Goal: Task Accomplishment & Management: Use online tool/utility

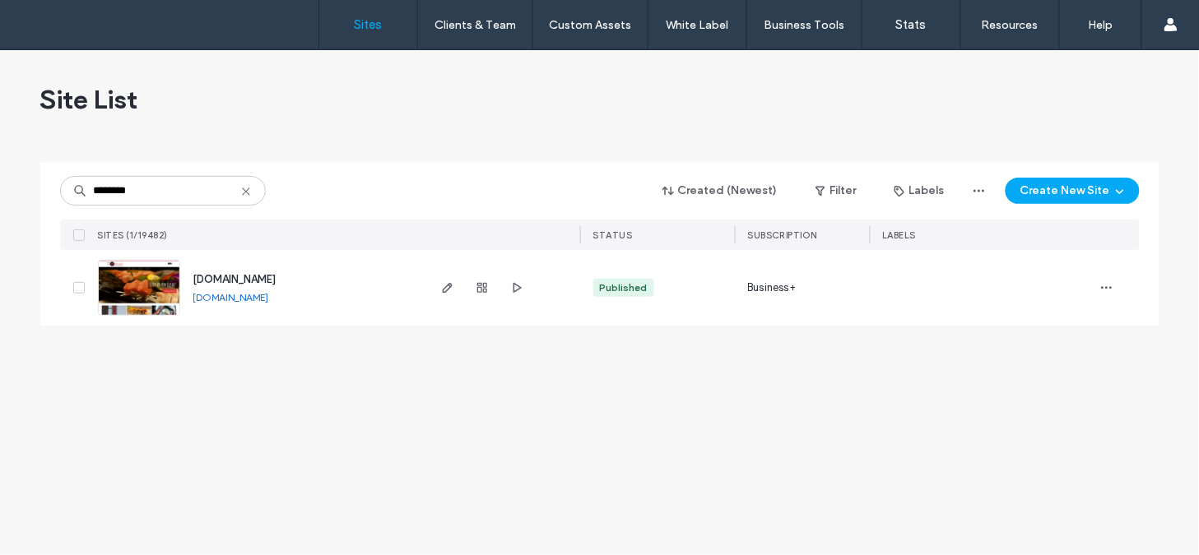
click at [223, 281] on span "www.akashihouston.com" at bounding box center [234, 279] width 83 height 12
click at [235, 277] on span "www.akashihouston.com" at bounding box center [234, 279] width 83 height 12
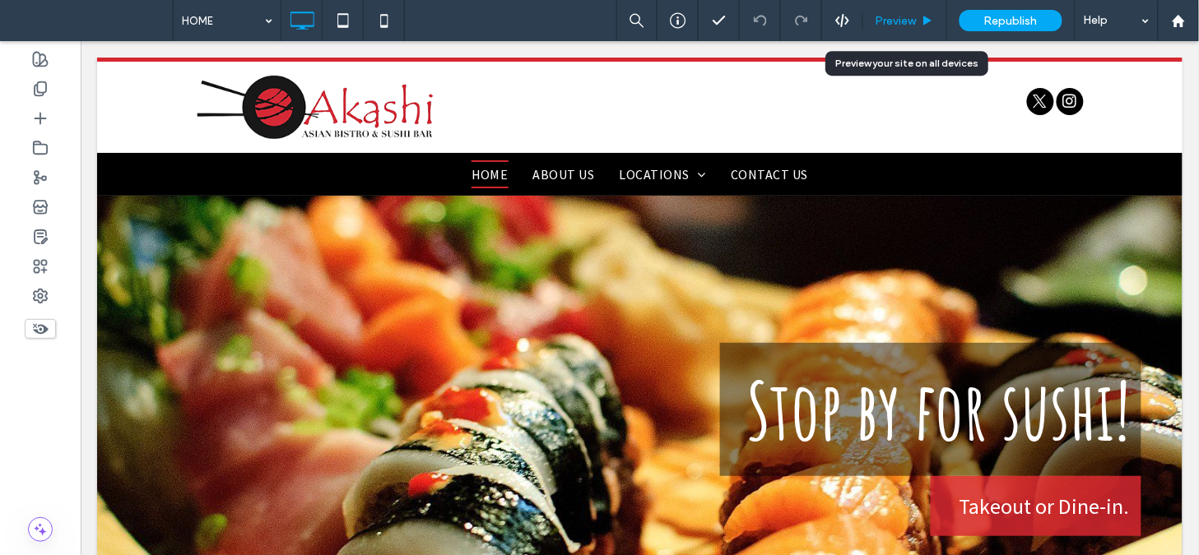
click at [899, 22] on span "Preview" at bounding box center [896, 21] width 41 height 14
click at [769, 172] on nav "HOME ABOUT US LOCATIONS SUMMERWOOD, TX LUNCH DINNER KATY, TX LUNCH DINNER KINGW…" at bounding box center [638, 174] width 1085 height 40
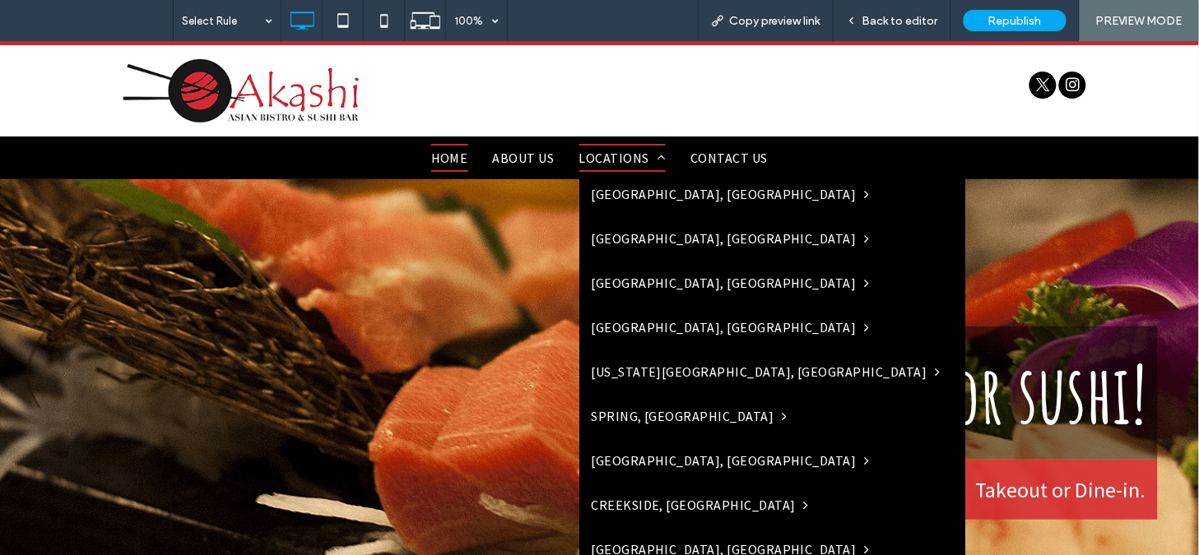
drag, startPoint x: 691, startPoint y: 170, endPoint x: 653, endPoint y: 156, distance: 40.1
click at [653, 156] on link "LOCATIONS" at bounding box center [623, 157] width 112 height 28
click at [653, 157] on div at bounding box center [599, 277] width 1199 height 555
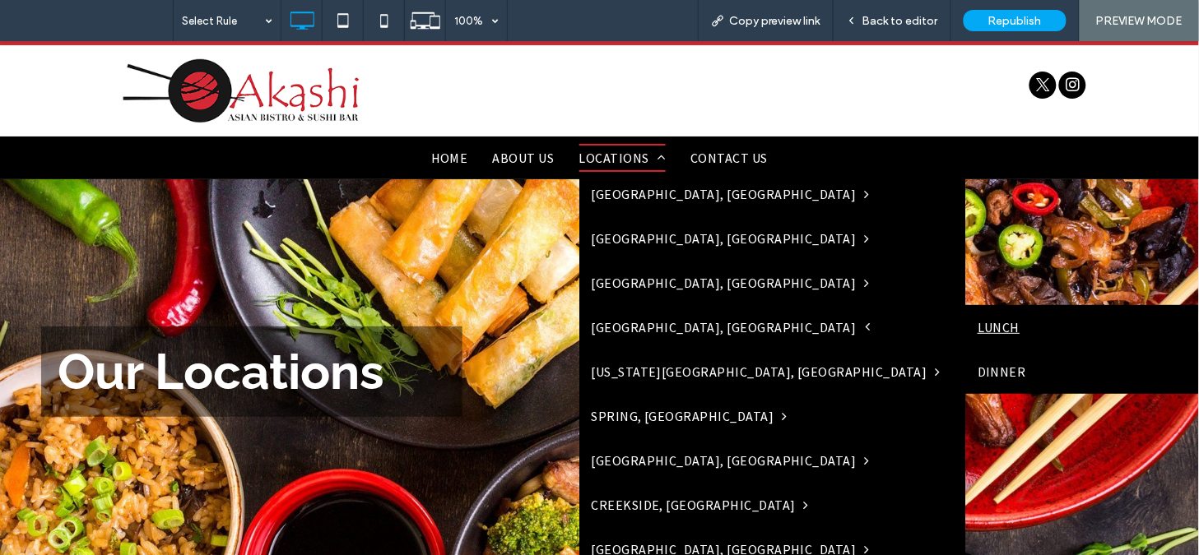
click at [965, 326] on link "LUNCH" at bounding box center [1158, 326] width 387 height 44
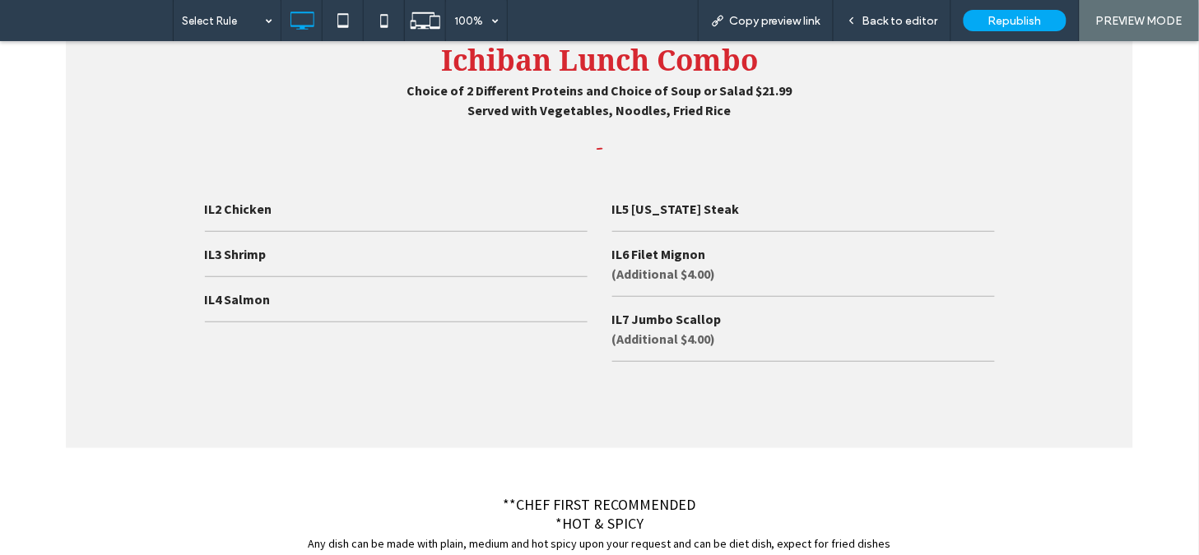
scroll to position [5317, 0]
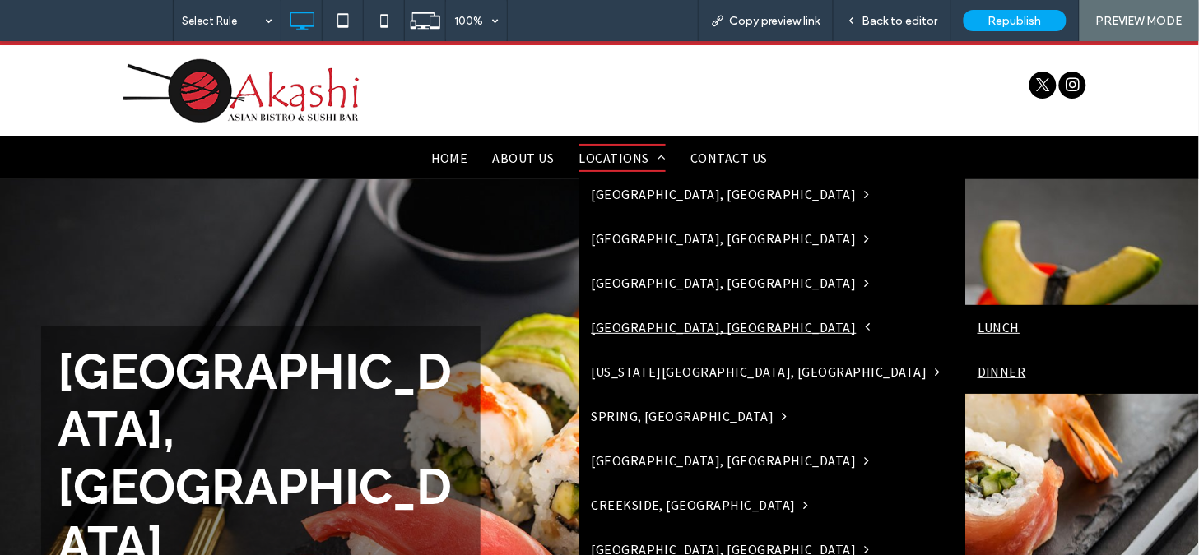
click at [965, 360] on link "DINNER" at bounding box center [1158, 371] width 387 height 44
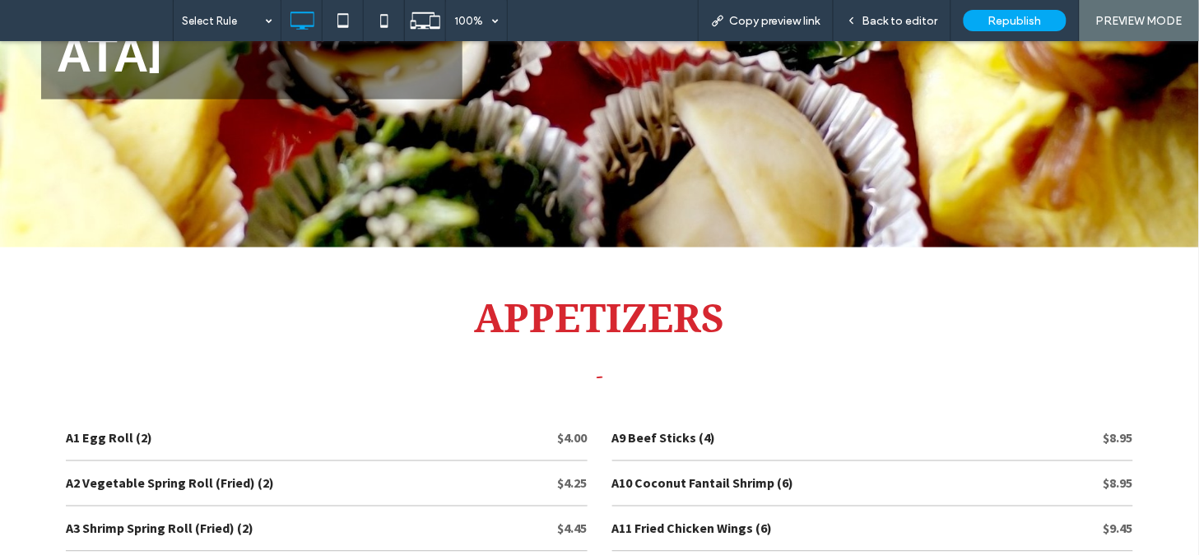
scroll to position [523, 0]
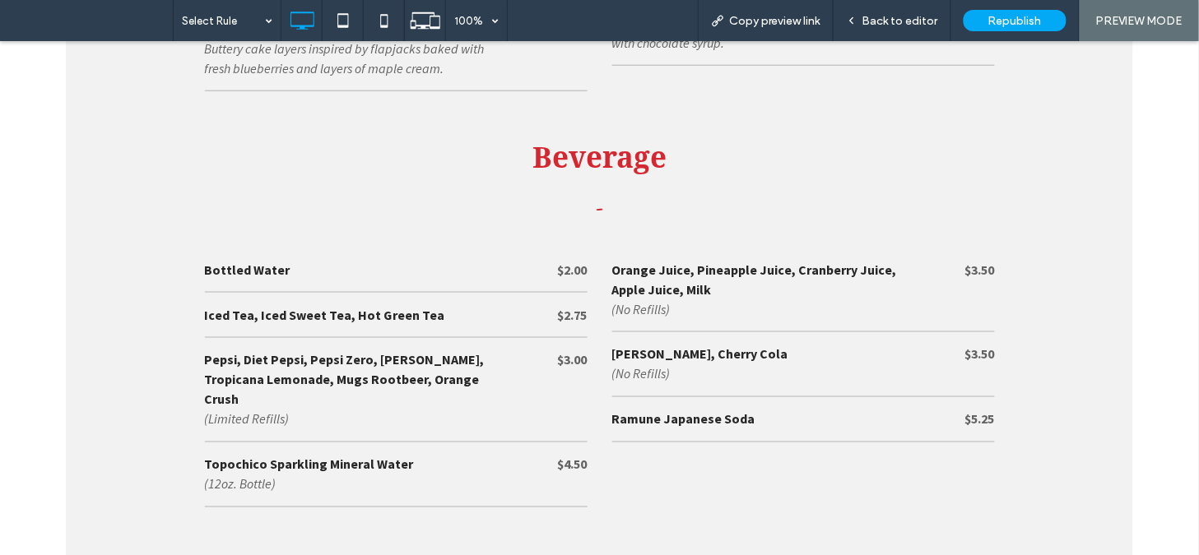
scroll to position [16078, 0]
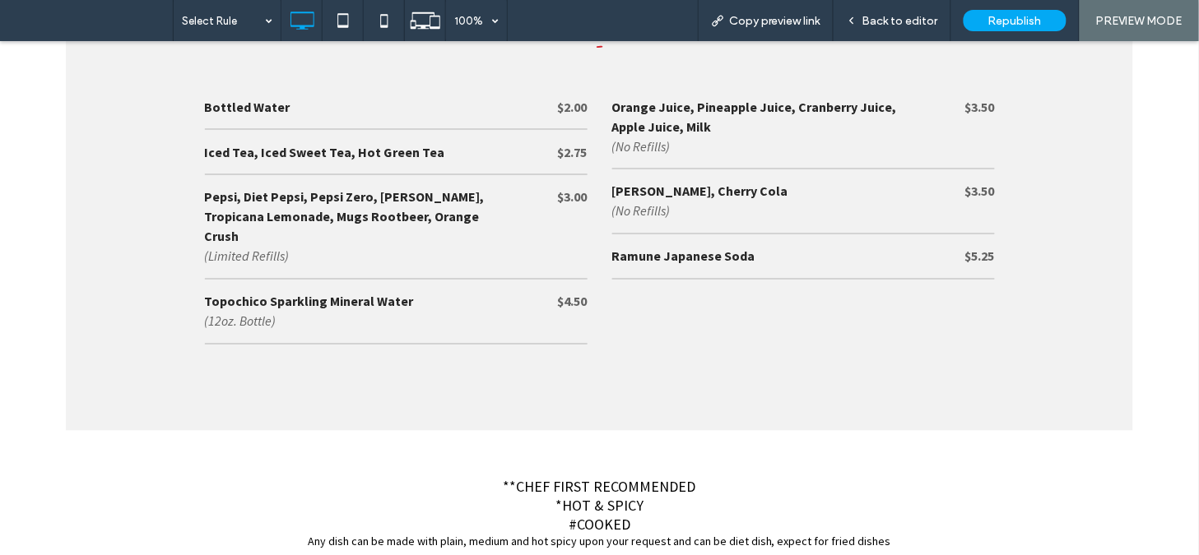
click at [1079, 430] on div "**CHEF FIRST RECOMMENDED *HOT & SPICY #COOKED Any dish can be made with plain, …" at bounding box center [599, 555] width 1067 height 251
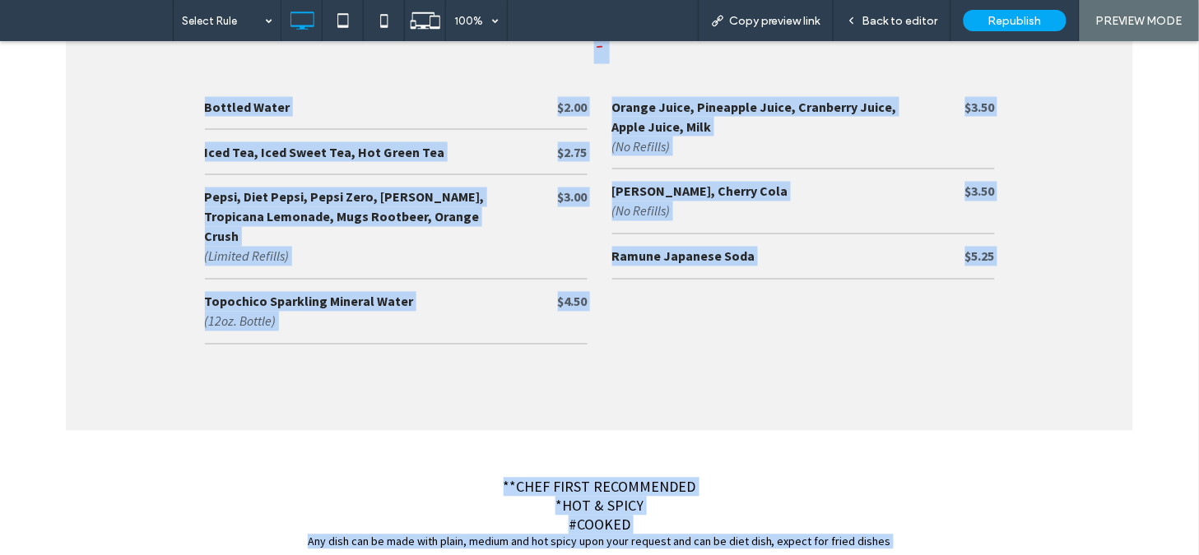
copy body "Click To Paste Click To Paste Click To Paste HOME ABOUT US LOCATIONS [GEOGRAPHI…"
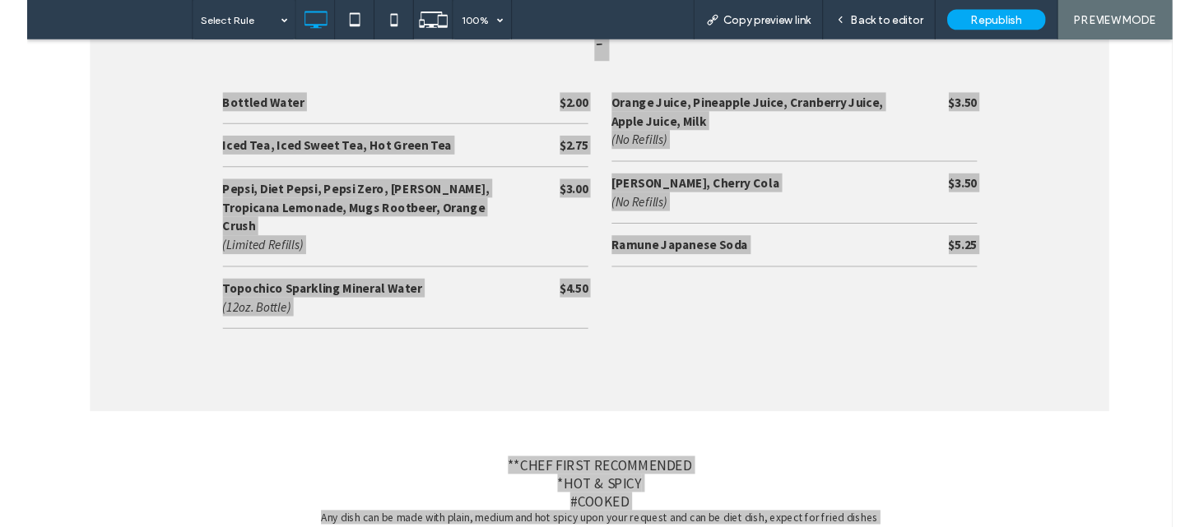
scroll to position [2584, 0]
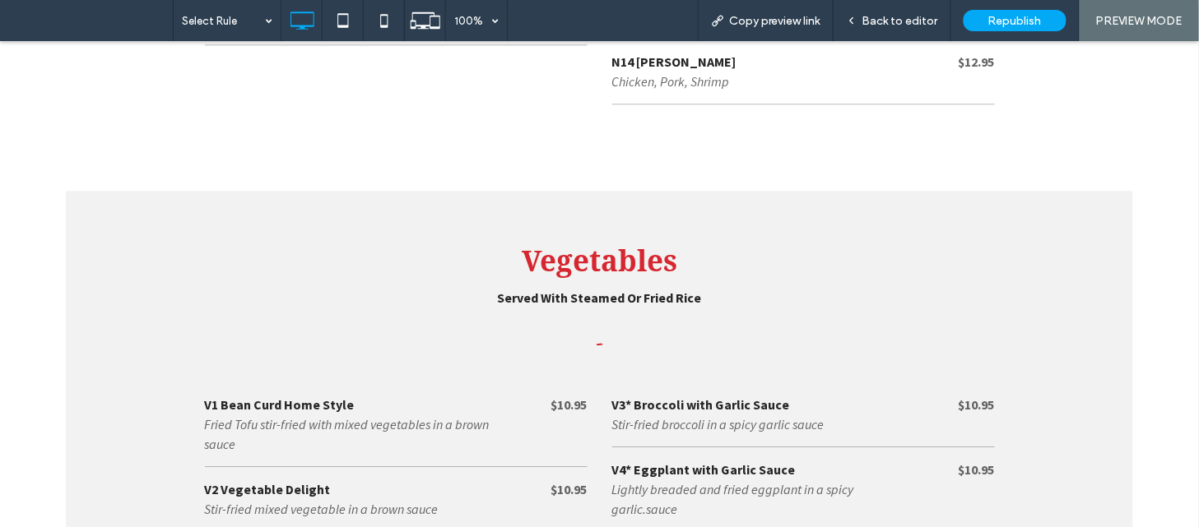
click at [648, 479] on p "Lightly breaded and fried eggplant in a spicy garlic.sauce" at bounding box center [763, 499] width 302 height 40
drag, startPoint x: 616, startPoint y: 337, endPoint x: 668, endPoint y: 338, distance: 52.7
click at [668, 479] on p "Lightly breaded and fried eggplant in a spicy garlic.sauce" at bounding box center [763, 499] width 302 height 40
click at [662, 365] on div "- V1 Bean Curd Home Style Fried Tofu stir-fried with mixed vegetables in a brow…" at bounding box center [600, 441] width 790 height 248
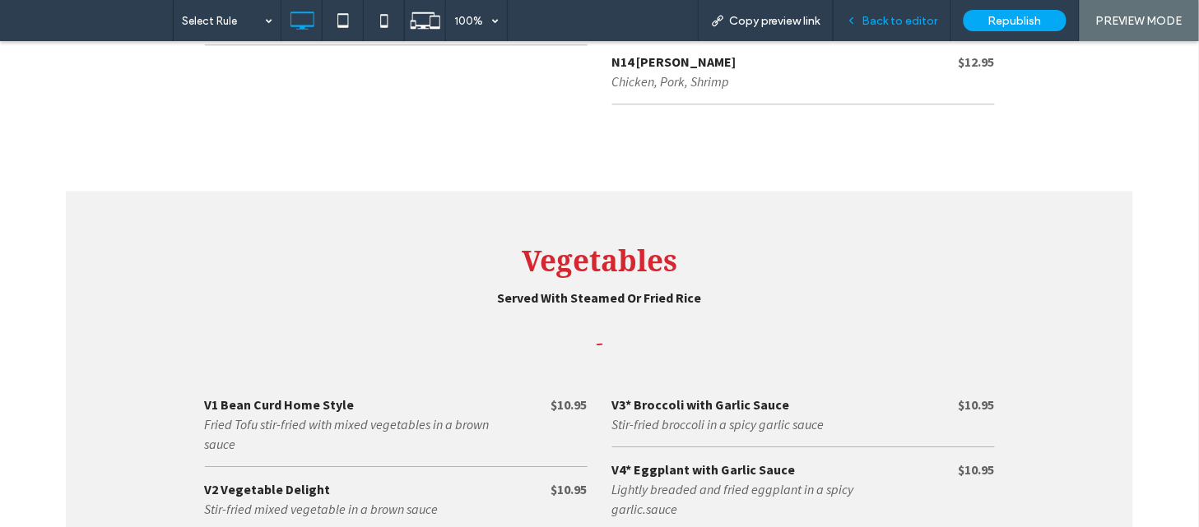
click at [894, 26] on span "Back to editor" at bounding box center [900, 21] width 76 height 14
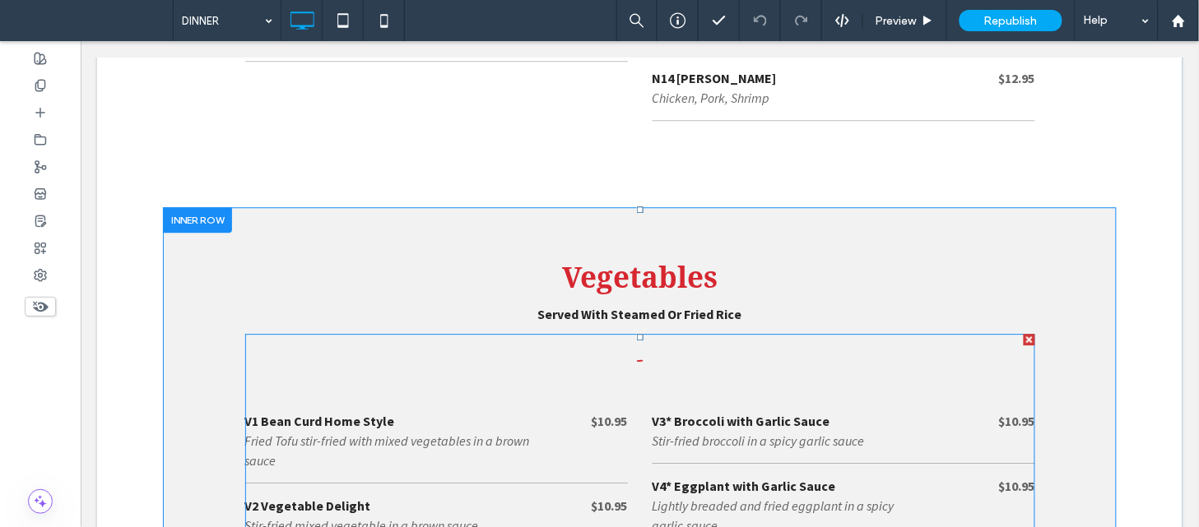
click at [711, 476] on div "V4* Eggplant with Garlic Sauce" at bounding box center [803, 486] width 302 height 20
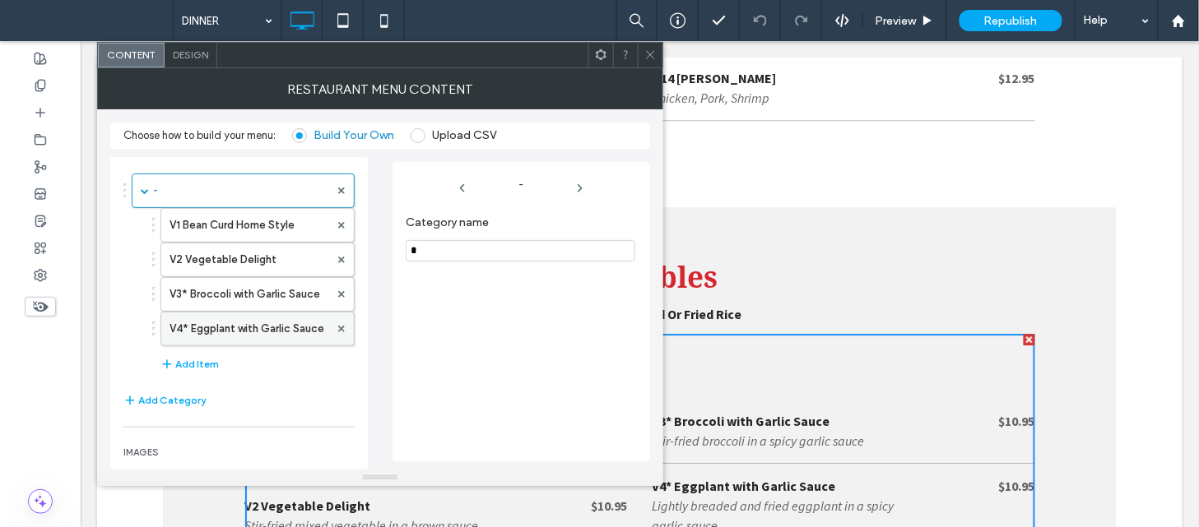
click at [272, 327] on label "V4* Eggplant with Garlic Sauce" at bounding box center [250, 329] width 160 height 33
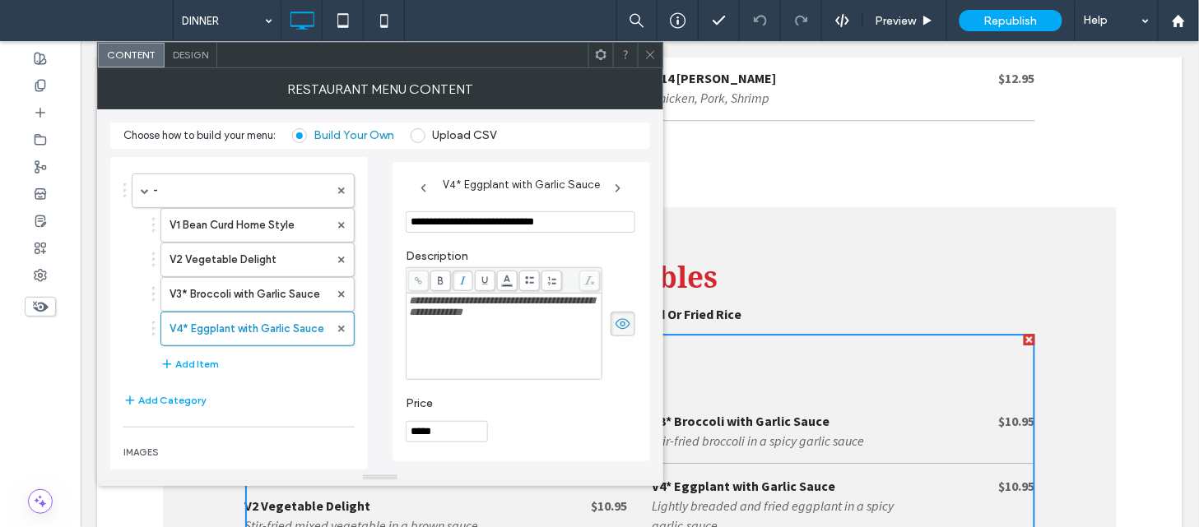
scroll to position [178, 0]
click at [461, 316] on span "**********" at bounding box center [501, 306] width 185 height 22
click at [647, 66] on span at bounding box center [650, 55] width 12 height 25
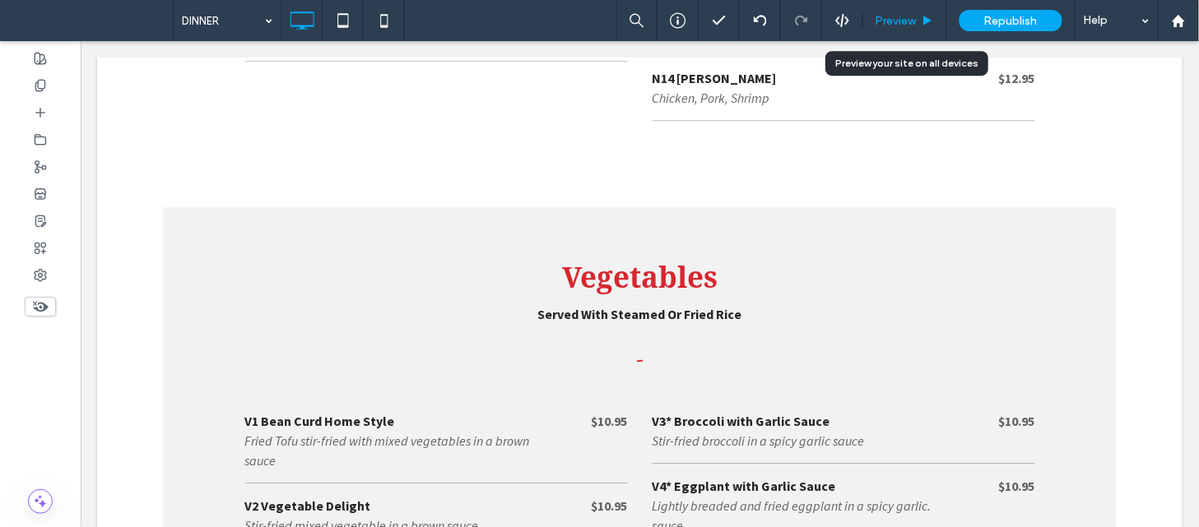
click at [914, 30] on div "Preview" at bounding box center [905, 20] width 84 height 41
click at [906, 30] on div "Preview" at bounding box center [905, 20] width 84 height 41
click at [900, 15] on span "Preview" at bounding box center [896, 21] width 41 height 14
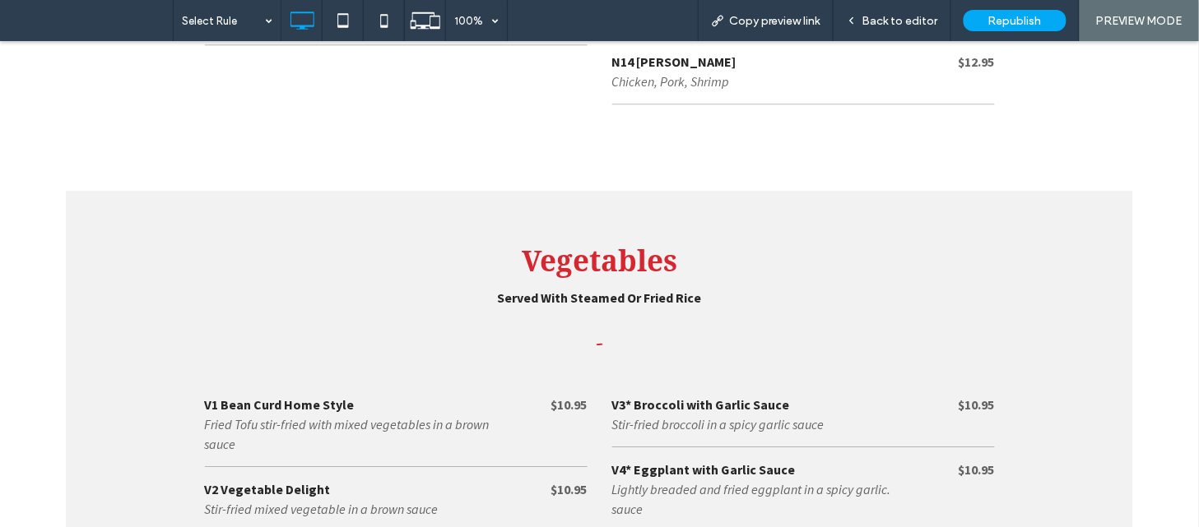
scroll to position [4487, 0]
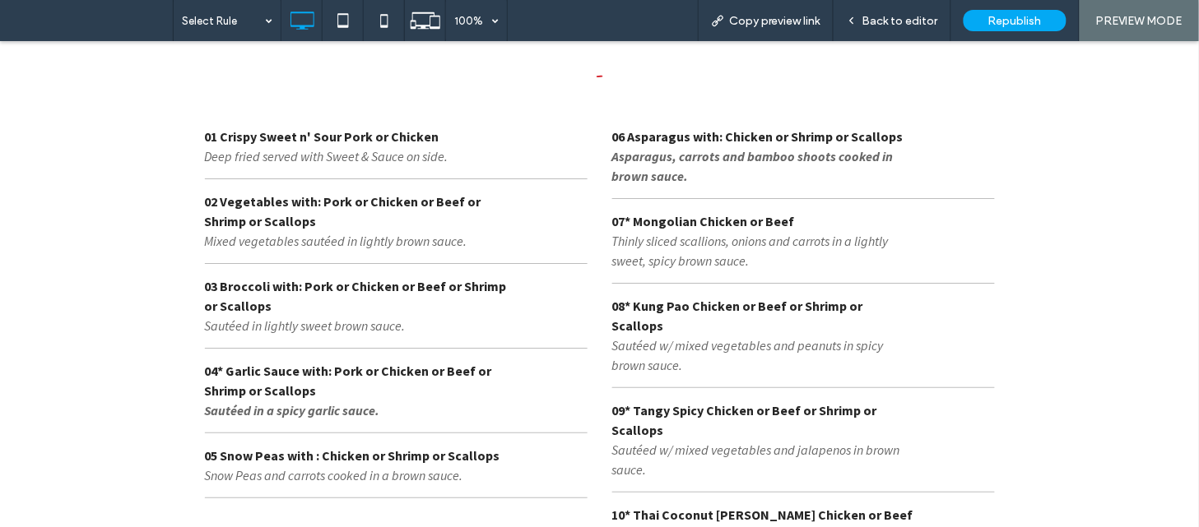
click at [337, 348] on div "01 Crispy Sweet n' Sour Pork or Chicken Deep fried served with Sweet & Sauce on…" at bounding box center [600, 350] width 790 height 491
click at [354, 348] on div "01 Crispy Sweet n' Sour Pork or Chicken Deep fried served with Sweet & Sauce on…" at bounding box center [600, 350] width 790 height 491
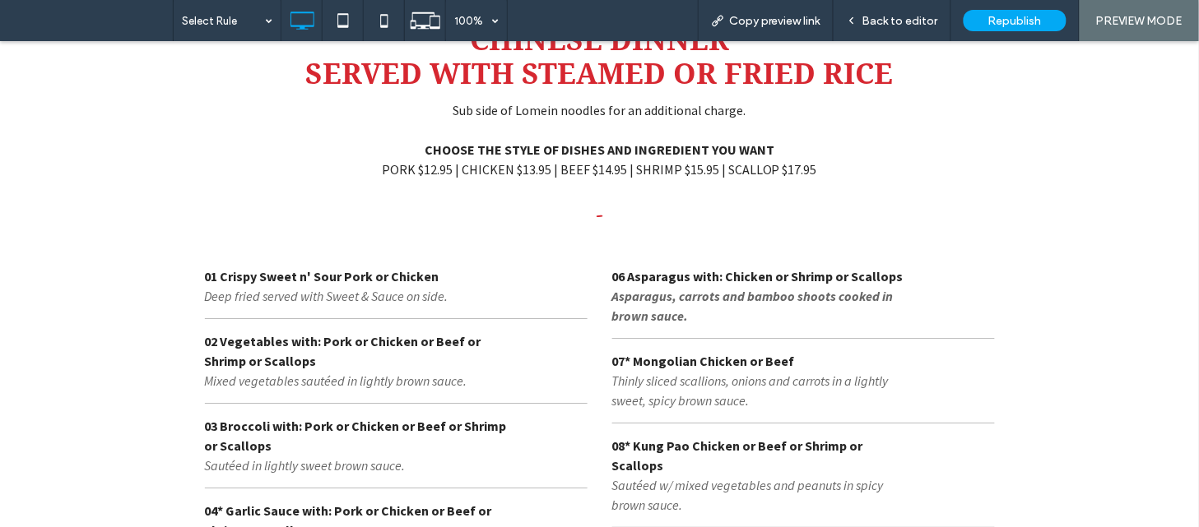
scroll to position [4383, 0]
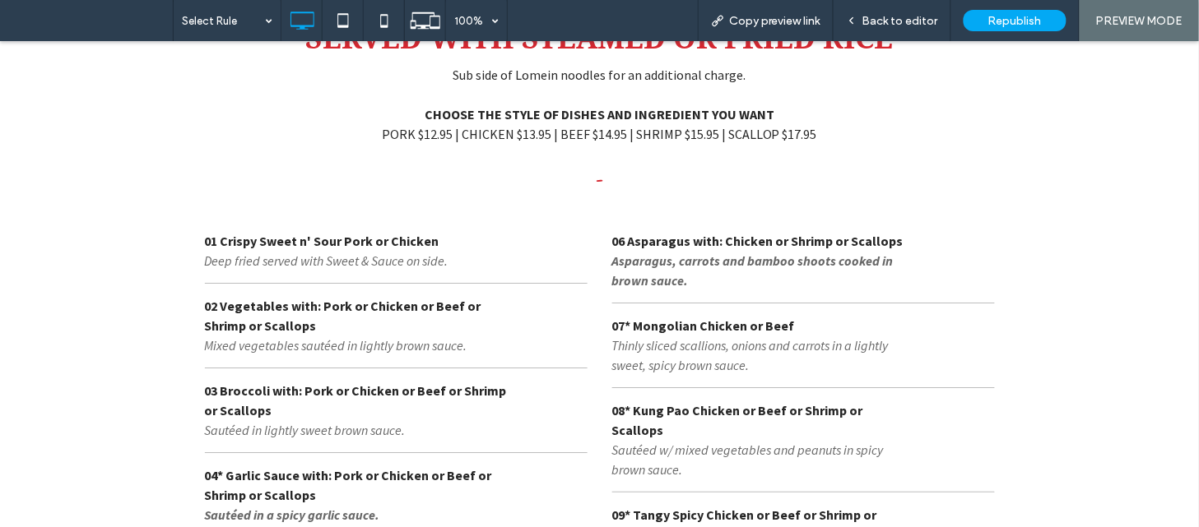
drag, startPoint x: 281, startPoint y: 387, endPoint x: 311, endPoint y: 391, distance: 29.9
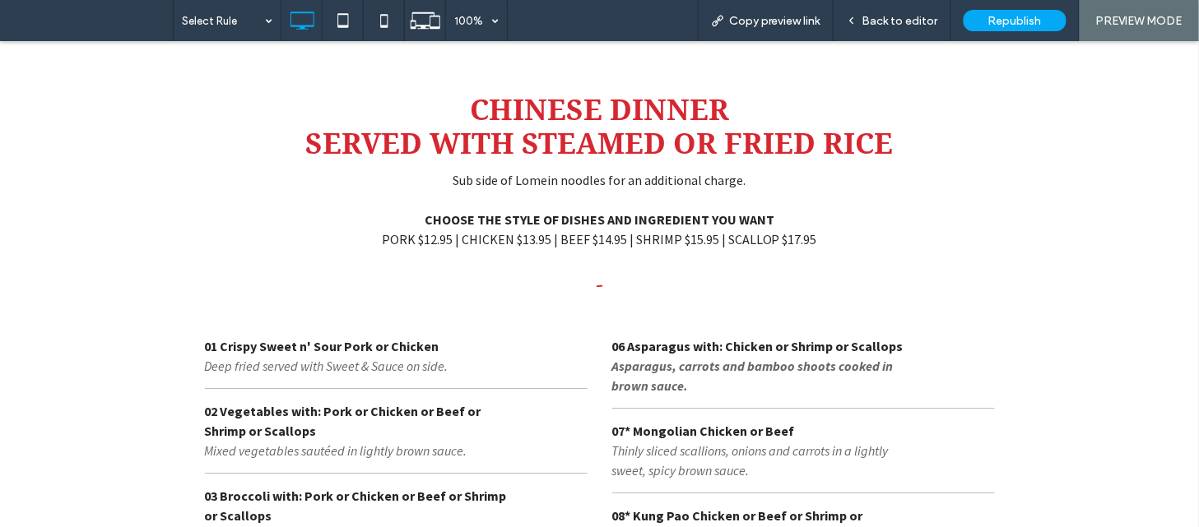
scroll to position [4417, 0]
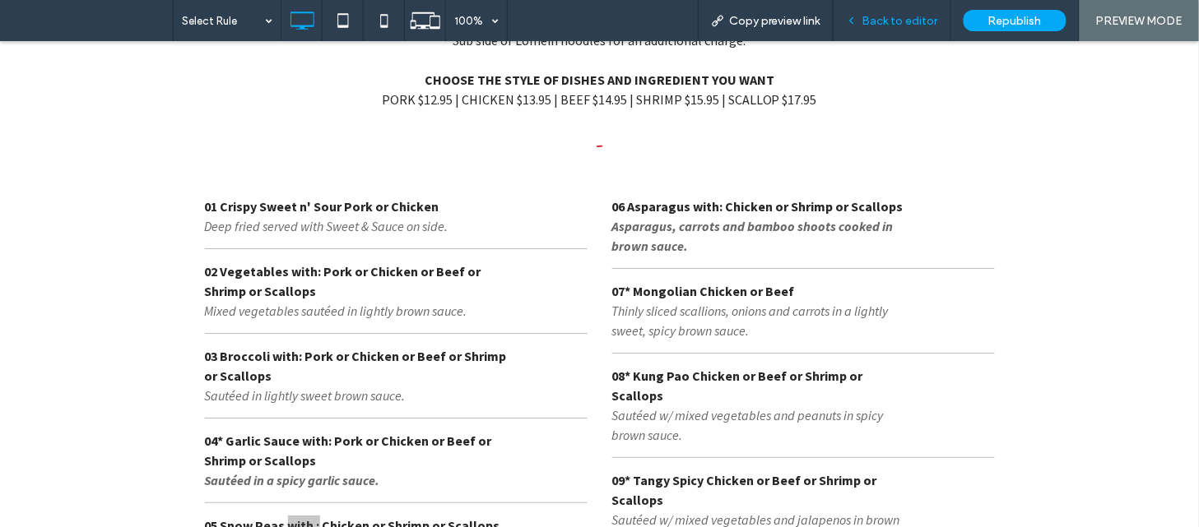
click at [912, 6] on div "Back to editor" at bounding box center [893, 20] width 118 height 41
click at [904, 19] on span "Back to editor" at bounding box center [900, 21] width 76 height 14
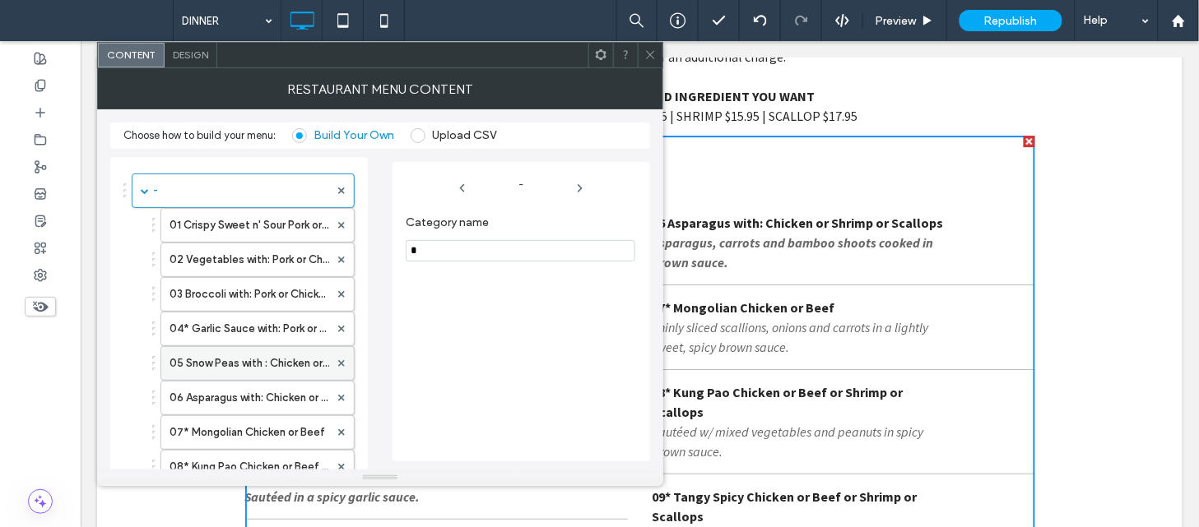
click at [235, 369] on label "05 Snow Peas with : Chicken or Shrimp or Scallops" at bounding box center [250, 363] width 160 height 33
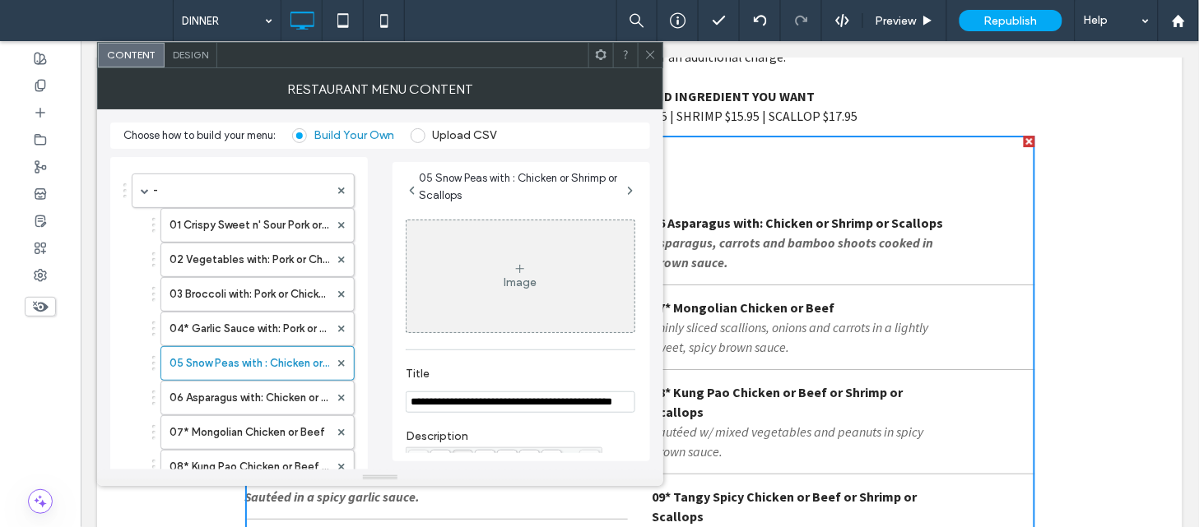
click at [506, 406] on input "**********" at bounding box center [521, 402] width 230 height 21
type input "**********"
click at [652, 63] on span at bounding box center [650, 55] width 12 height 25
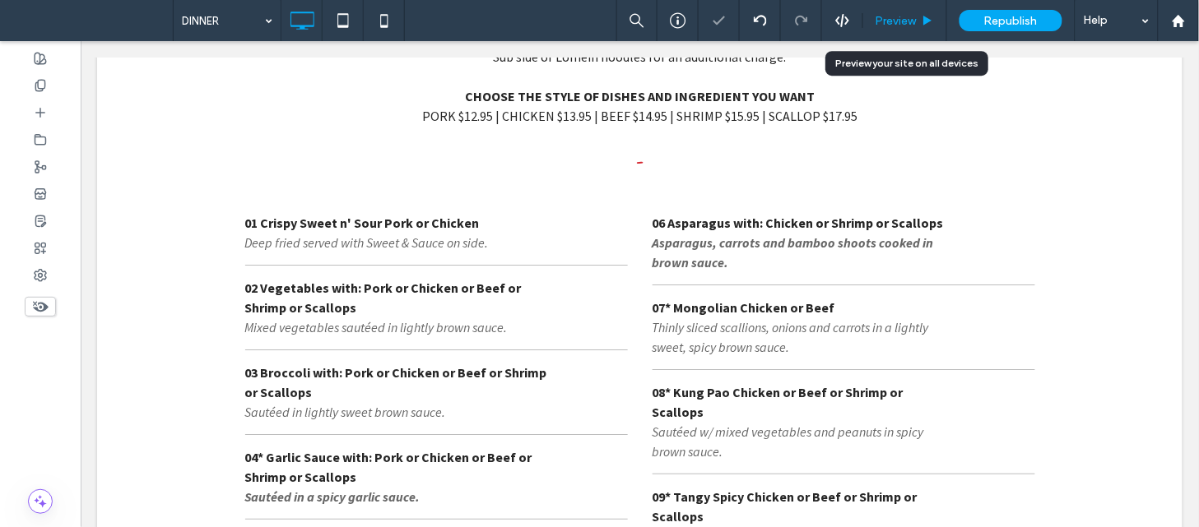
click at [890, 21] on span "Preview" at bounding box center [896, 21] width 41 height 14
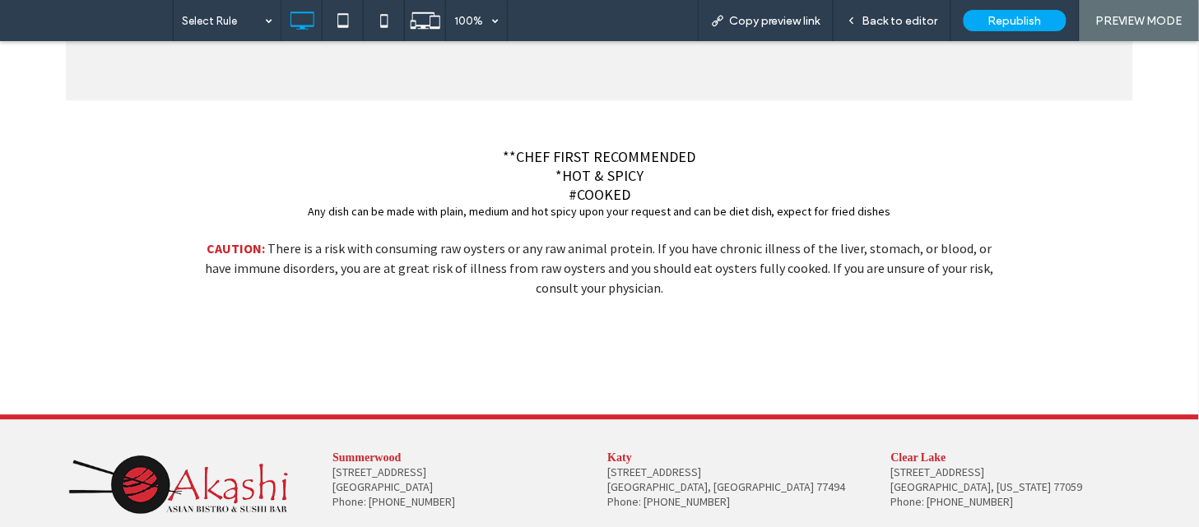
scroll to position [16501, 0]
